Goal: Task Accomplishment & Management: Manage account settings

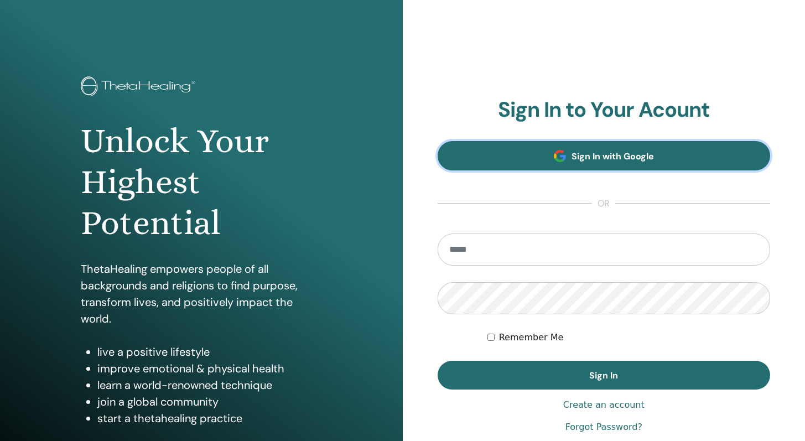
click at [602, 159] on span "Sign In with Google" at bounding box center [612, 156] width 82 height 12
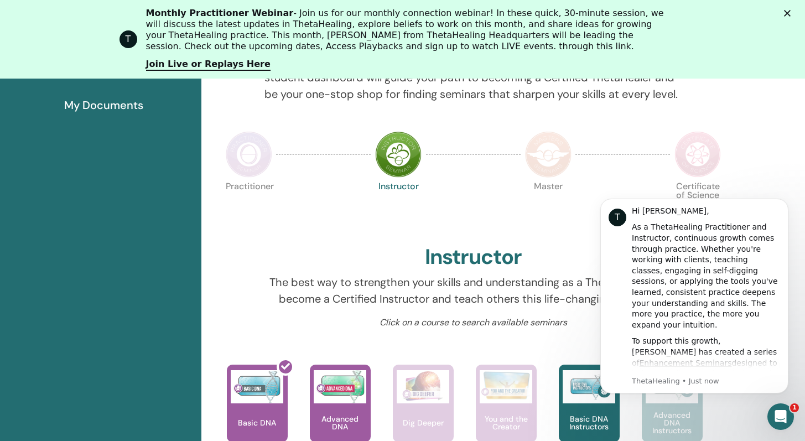
click at [253, 261] on div "Instructor" at bounding box center [473, 259] width 504 height 30
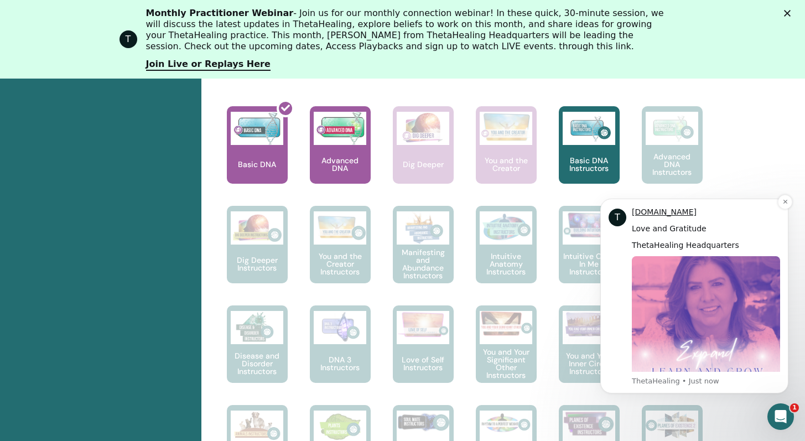
scroll to position [504, 0]
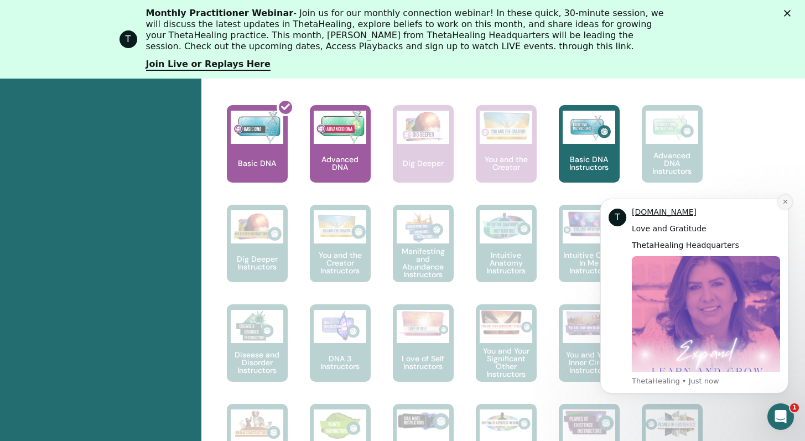
click at [782, 204] on icon "Dismiss notification" at bounding box center [785, 202] width 6 height 6
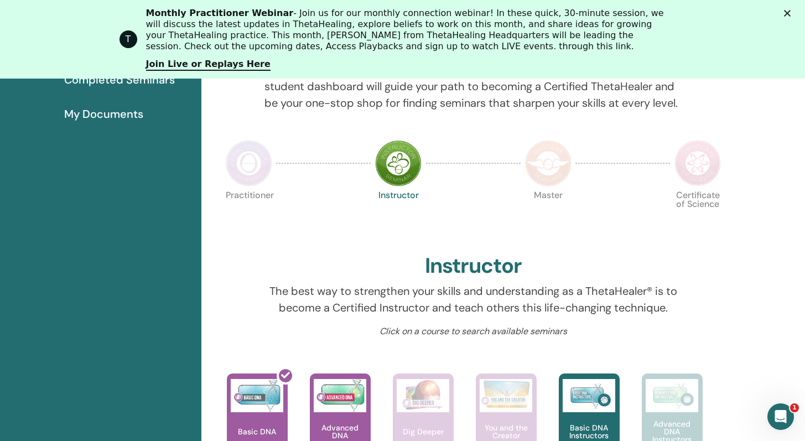
scroll to position [0, 0]
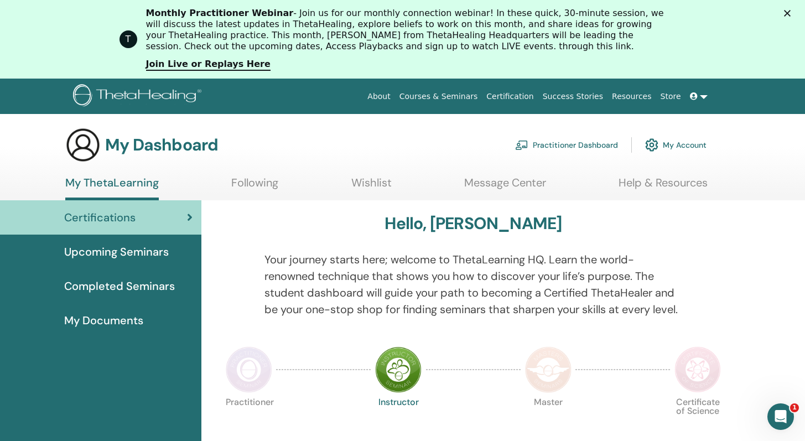
click at [795, 13] on div "Close" at bounding box center [789, 13] width 11 height 7
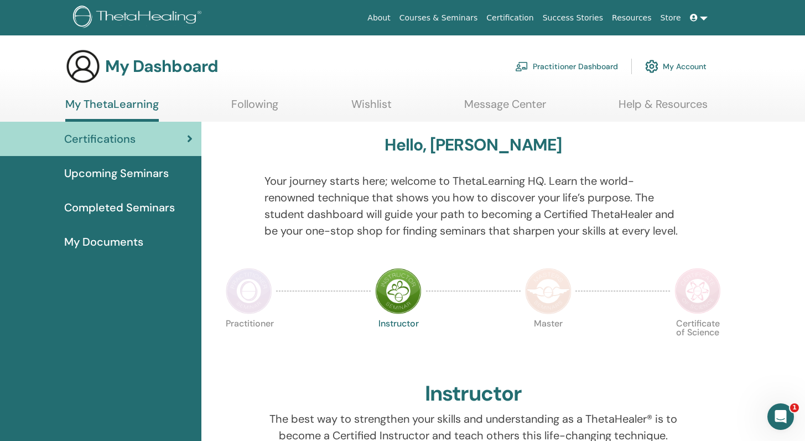
click at [560, 67] on link "Practitioner Dashboard" at bounding box center [566, 66] width 103 height 24
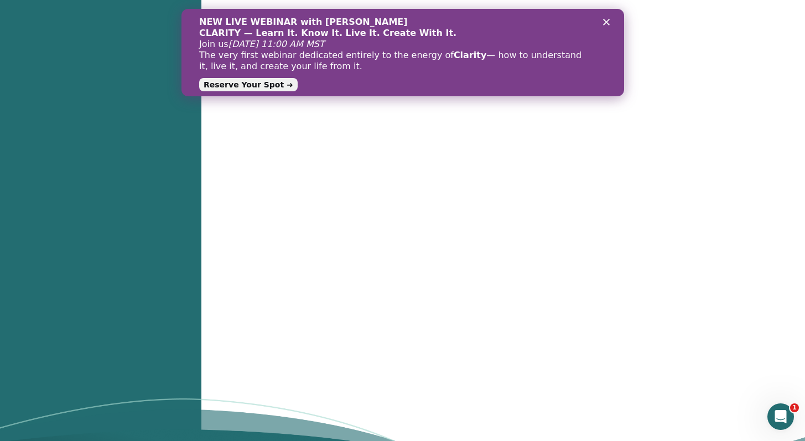
scroll to position [1047, 0]
click at [601, 23] on div "NEW LIVE WEBINAR with Vianna Stibal CLARITY — Learn It. Know It. Live It. Creat…" at bounding box center [402, 52] width 407 height 79
click at [614, 23] on div "NEW LIVE WEBINAR with Vianna Stibal CLARITY — Learn It. Know It. Live It. Creat…" at bounding box center [402, 52] width 442 height 79
click at [609, 23] on div "Close" at bounding box center [607, 22] width 11 height 7
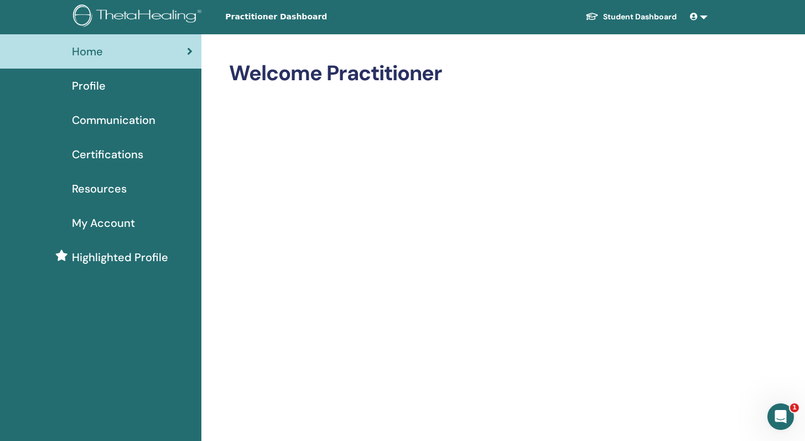
scroll to position [0, 0]
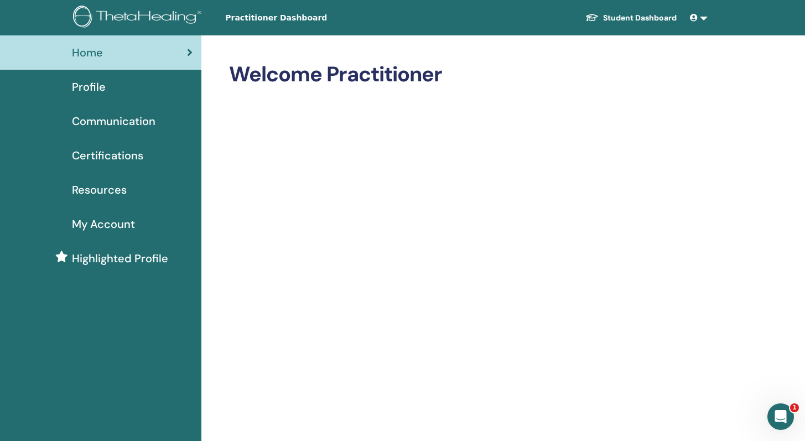
click at [89, 95] on span "Profile" at bounding box center [89, 87] width 34 height 17
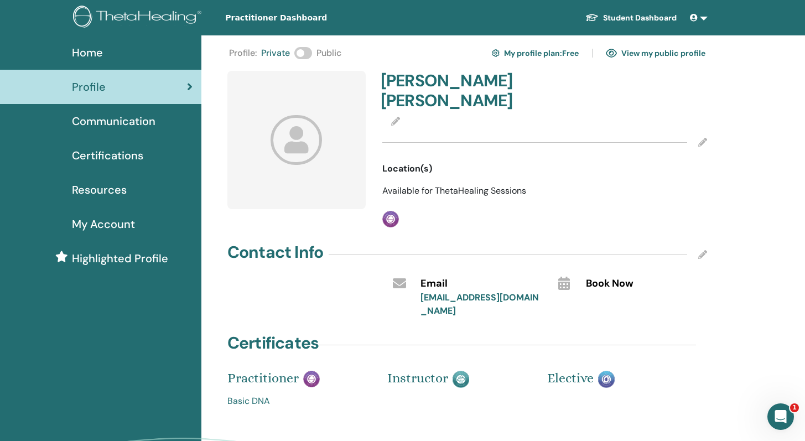
click at [101, 152] on span "Certifications" at bounding box center [107, 155] width 71 height 17
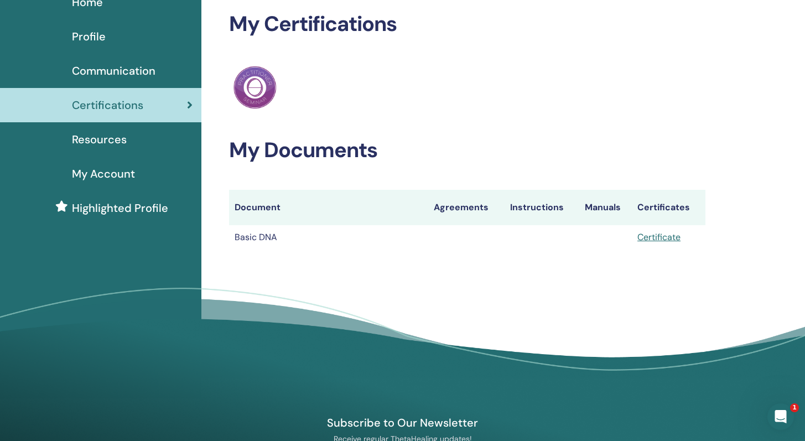
scroll to position [60, 0]
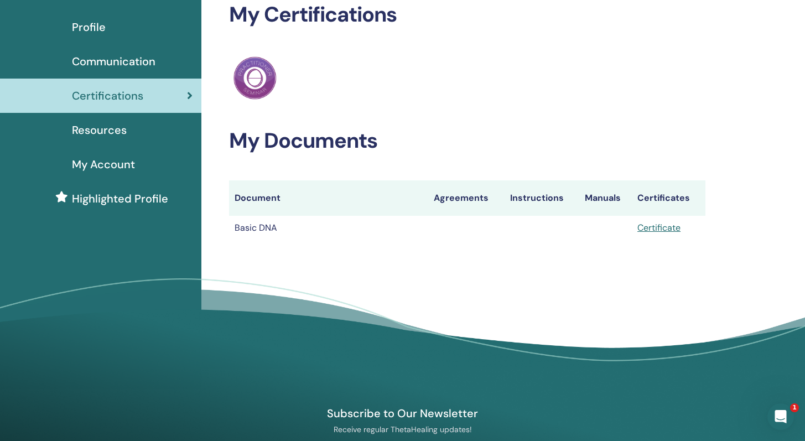
click at [99, 158] on span "My Account" at bounding box center [103, 164] width 63 height 17
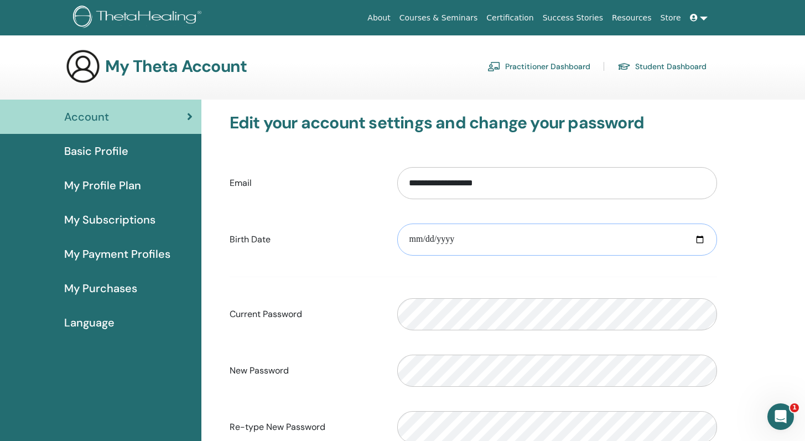
click at [412, 238] on input "date" at bounding box center [557, 239] width 320 height 32
click at [411, 239] on input "date" at bounding box center [557, 239] width 320 height 32
type input "**********"
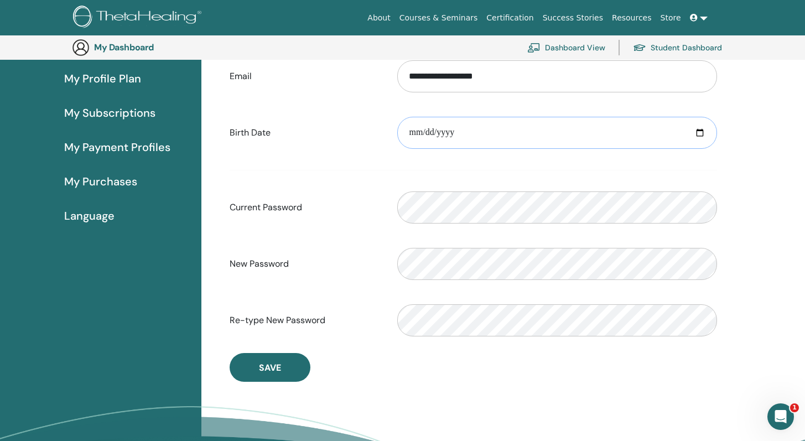
scroll to position [32, 0]
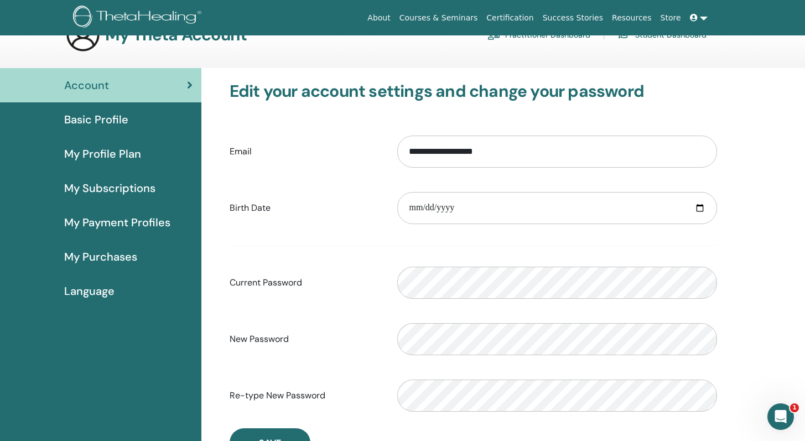
click at [110, 155] on span "My Profile Plan" at bounding box center [102, 153] width 77 height 17
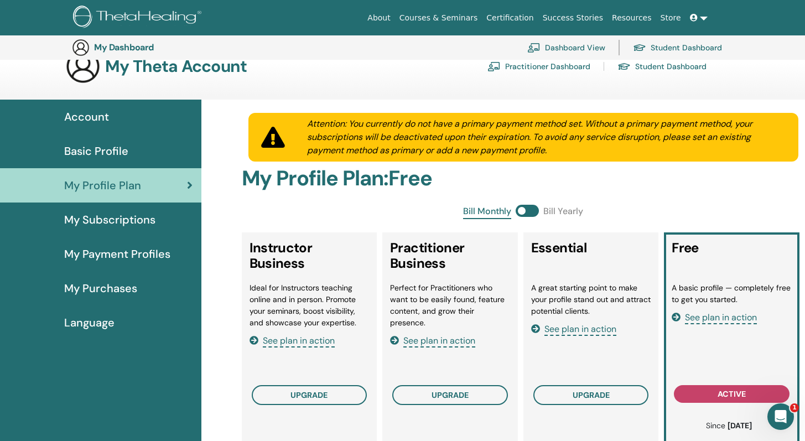
scroll to position [192, 0]
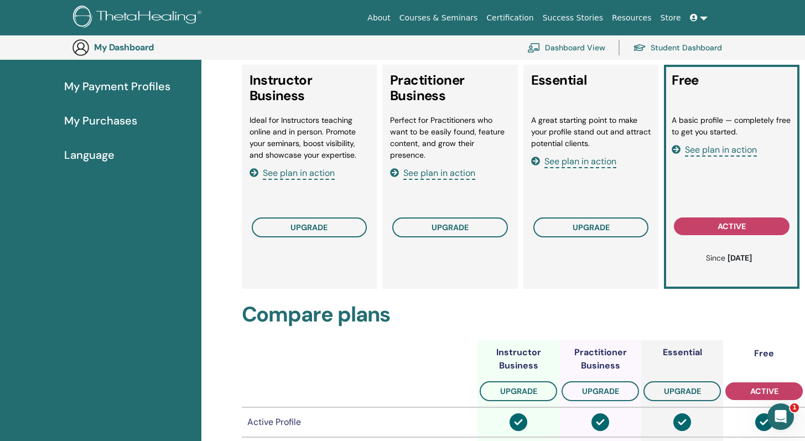
click at [419, 170] on span "See plan in action" at bounding box center [439, 173] width 72 height 13
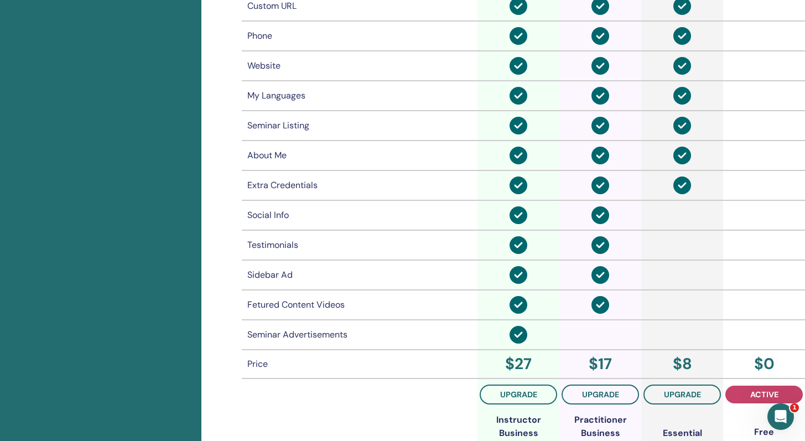
scroll to position [864, 0]
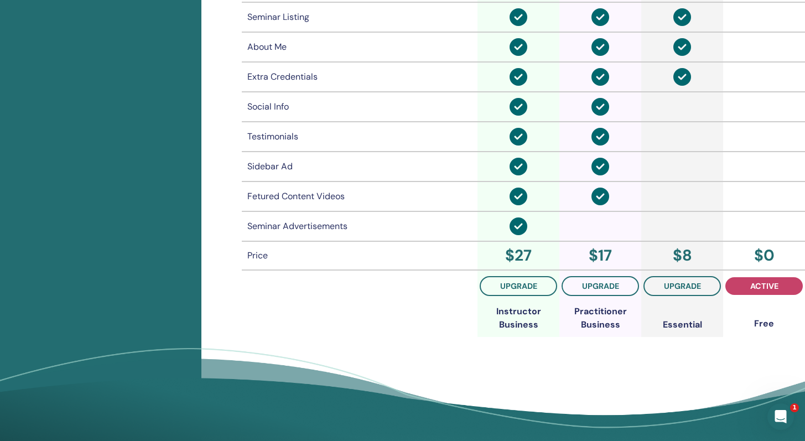
drag, startPoint x: 270, startPoint y: 266, endPoint x: 260, endPoint y: 273, distance: 12.4
click at [273, 275] on table "Instructor Business upgrade Practitioner Business upgrade Essential upgrade Fre…" at bounding box center [524, 2] width 564 height 669
click at [778, 211] on td at bounding box center [764, 226] width 82 height 30
